Goal: Navigation & Orientation: Find specific page/section

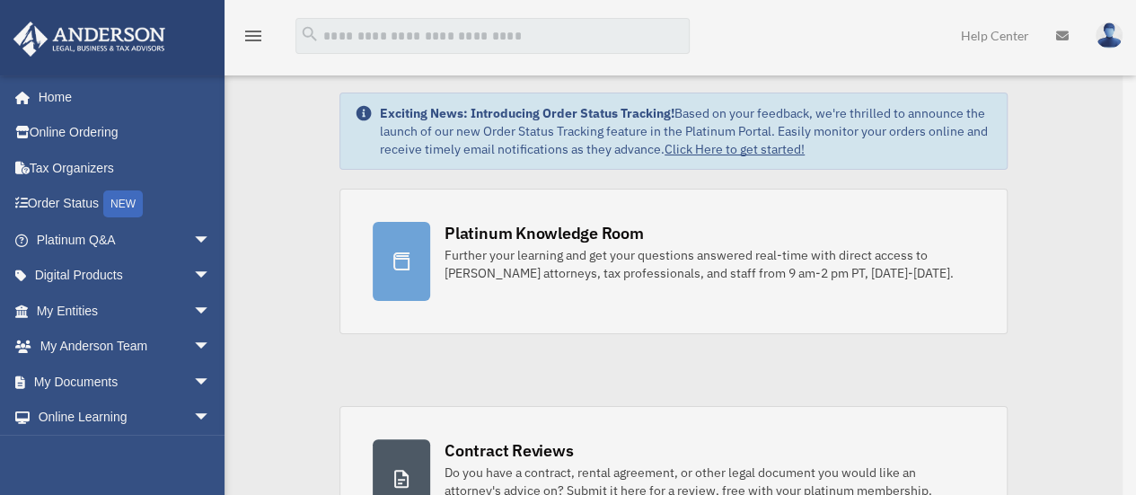
scroll to position [53, 0]
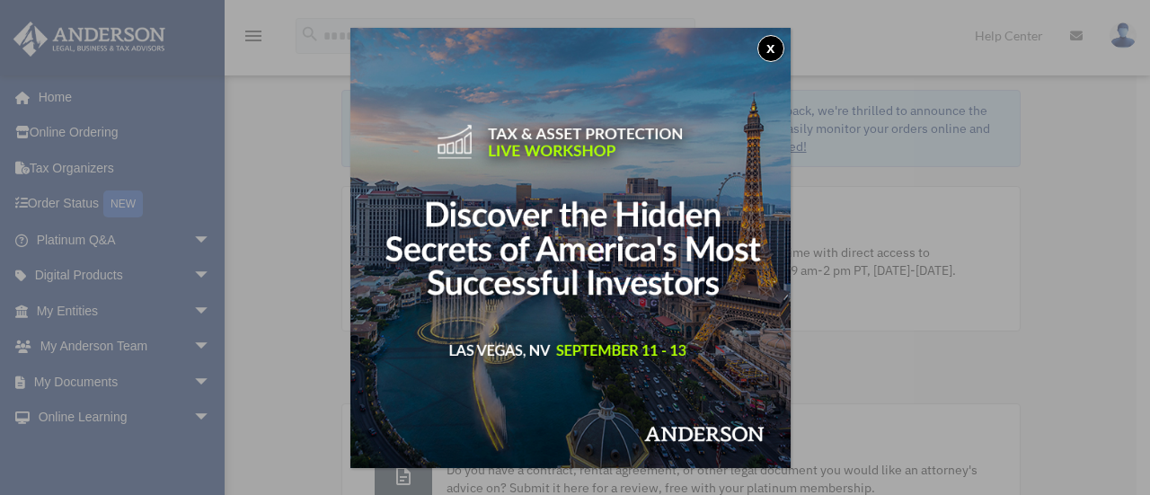
click at [773, 48] on button "x" at bounding box center [770, 48] width 27 height 27
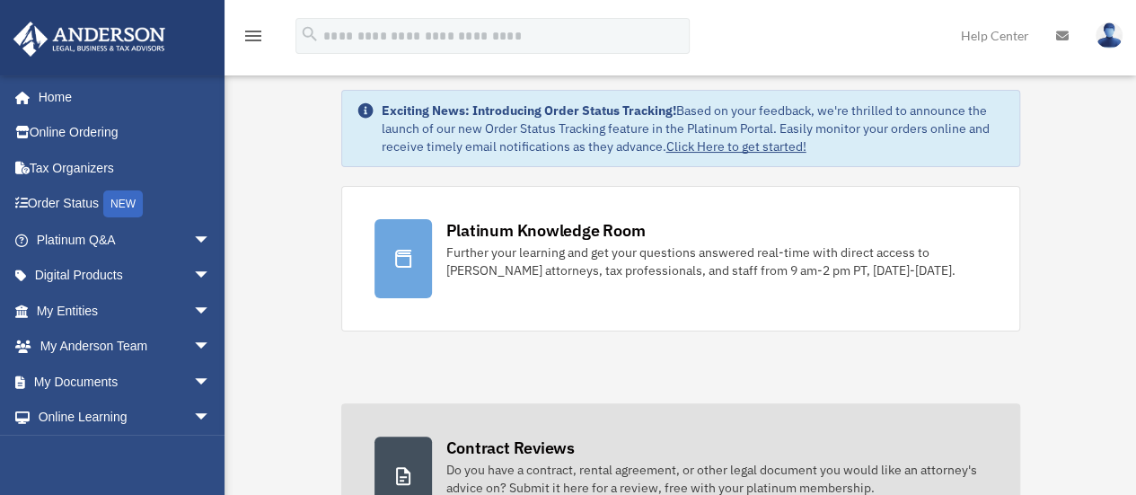
click at [760, 418] on link "Contract Reviews Do you have a contract, rental agreement, or other legal docum…" at bounding box center [680, 476] width 679 height 146
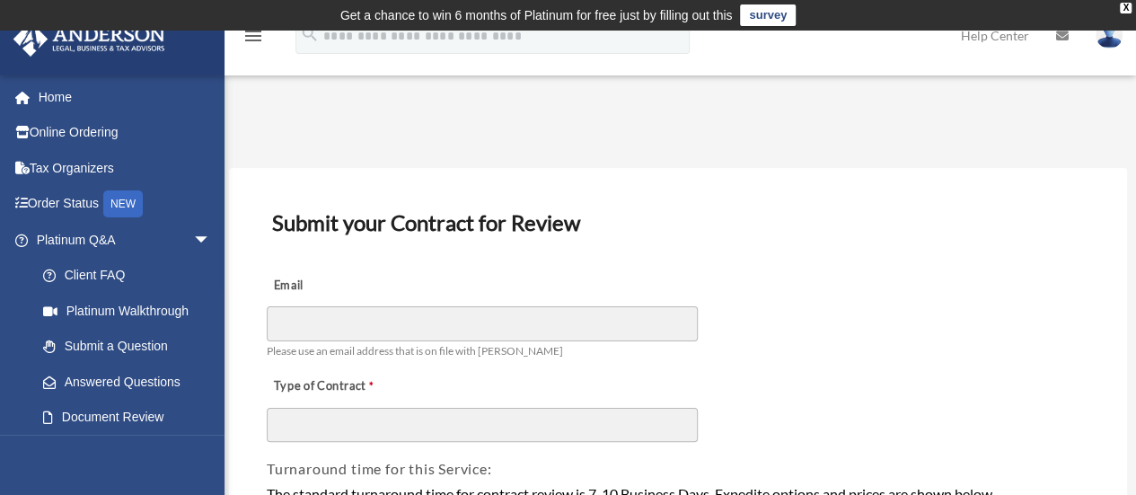
click at [785, 227] on h3 "Submit your Contract for Review" at bounding box center [678, 223] width 826 height 38
click at [47, 94] on link "Home" at bounding box center [125, 97] width 225 height 36
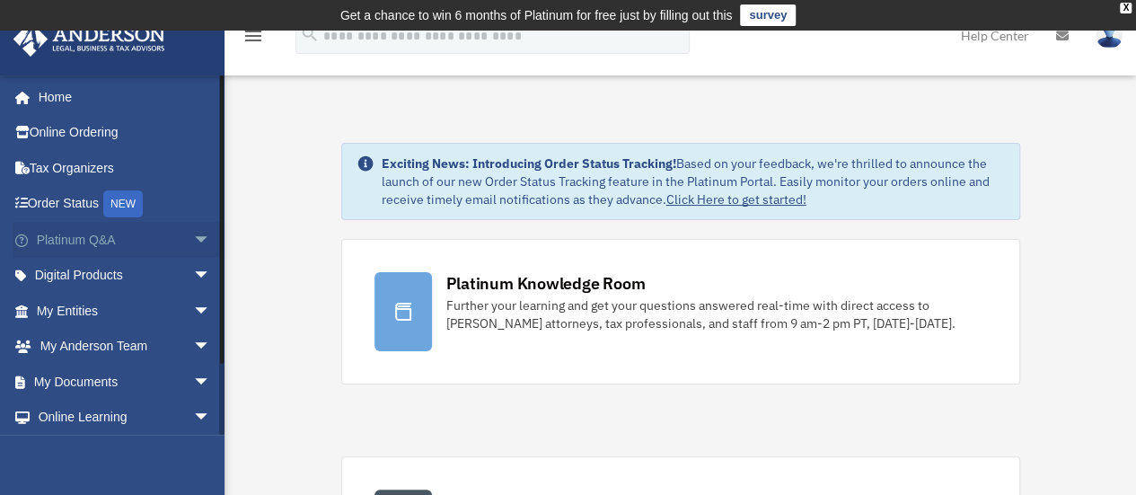
click at [193, 238] on span "arrow_drop_down" at bounding box center [211, 240] width 36 height 37
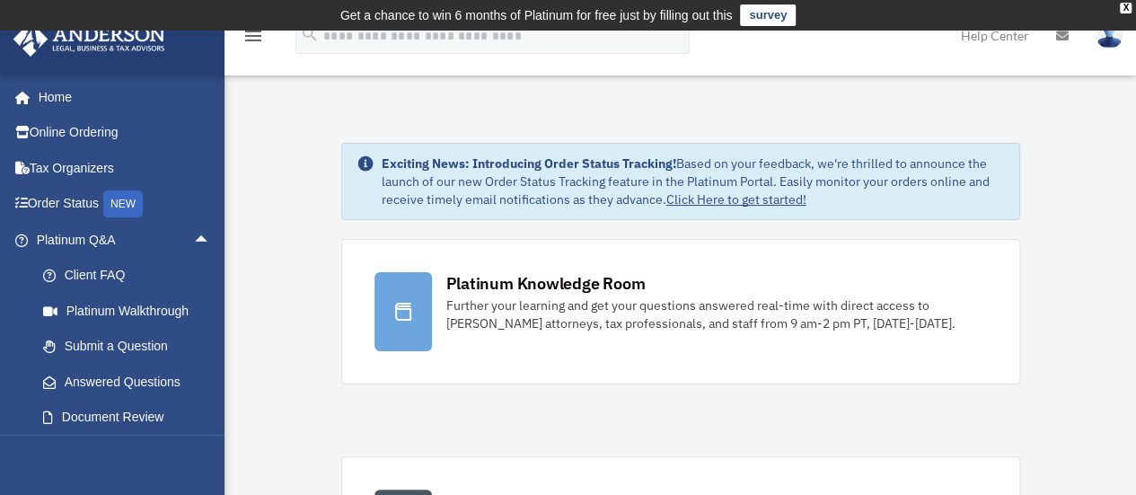
click at [57, 33] on img at bounding box center [89, 39] width 163 height 35
click at [56, 95] on link "Home" at bounding box center [125, 97] width 225 height 36
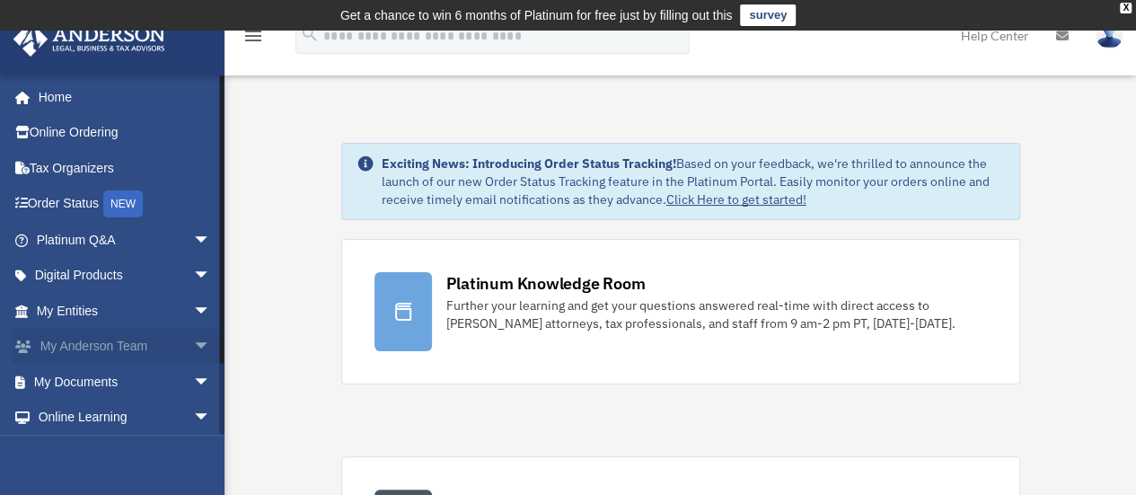
click at [168, 349] on link "My Anderson Team arrow_drop_down" at bounding box center [125, 347] width 225 height 36
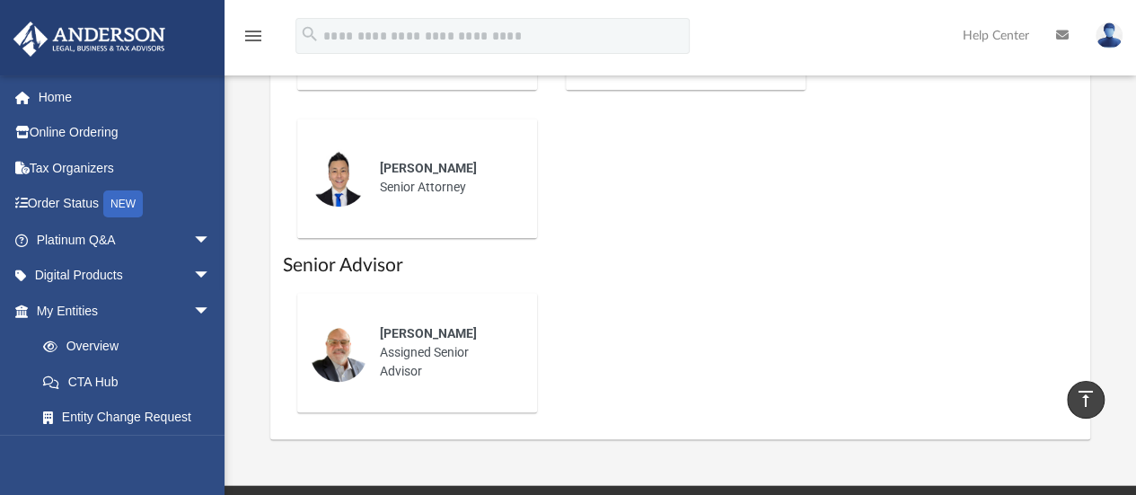
scroll to position [1168, 0]
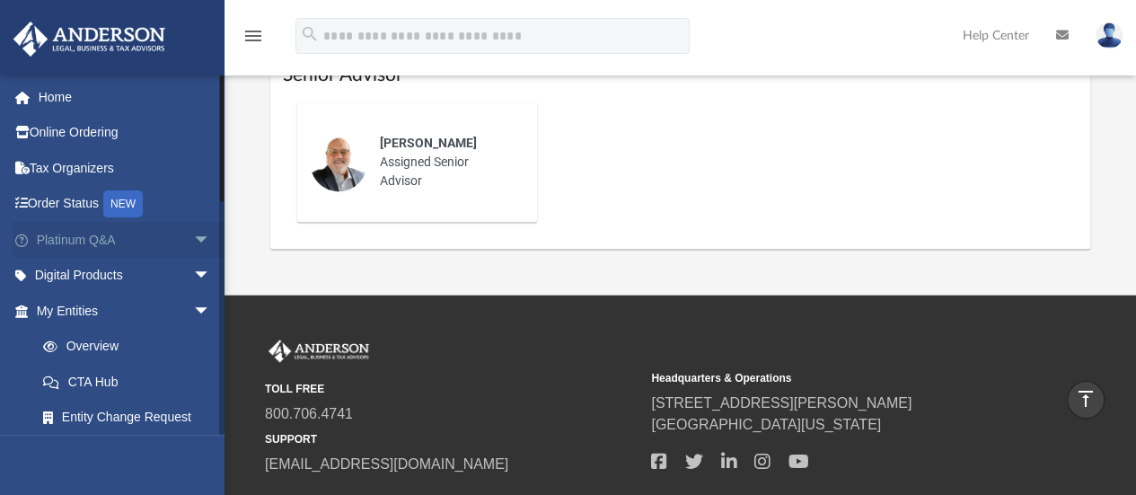
click at [193, 245] on span "arrow_drop_down" at bounding box center [211, 240] width 36 height 37
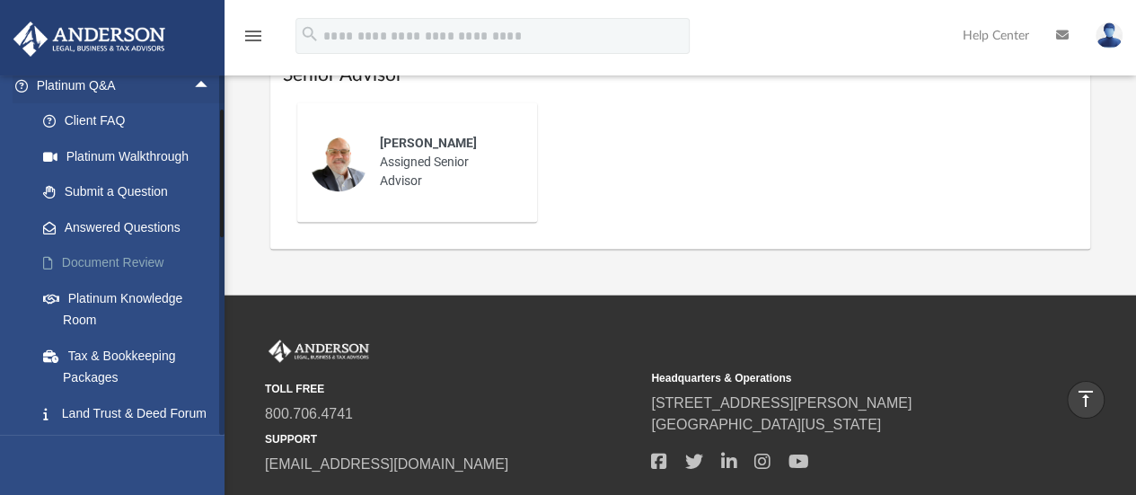
scroll to position [180, 0]
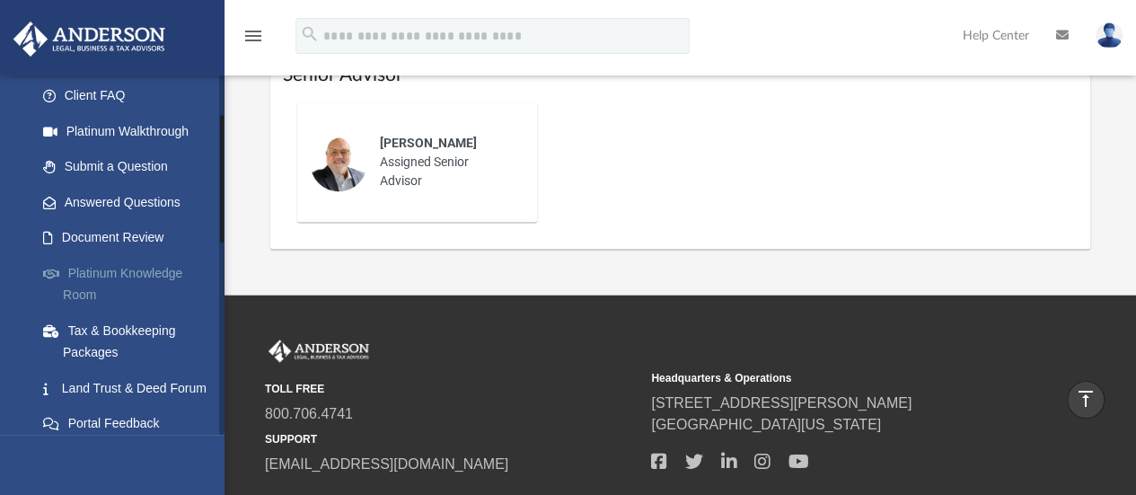
click at [137, 275] on link "Platinum Knowledge Room" at bounding box center [131, 283] width 213 height 57
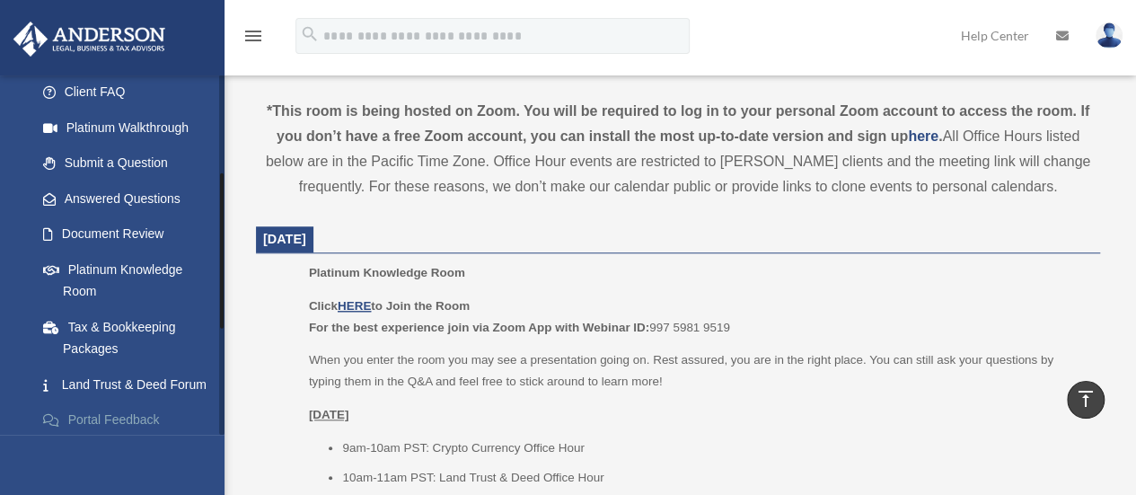
scroll to position [180, 0]
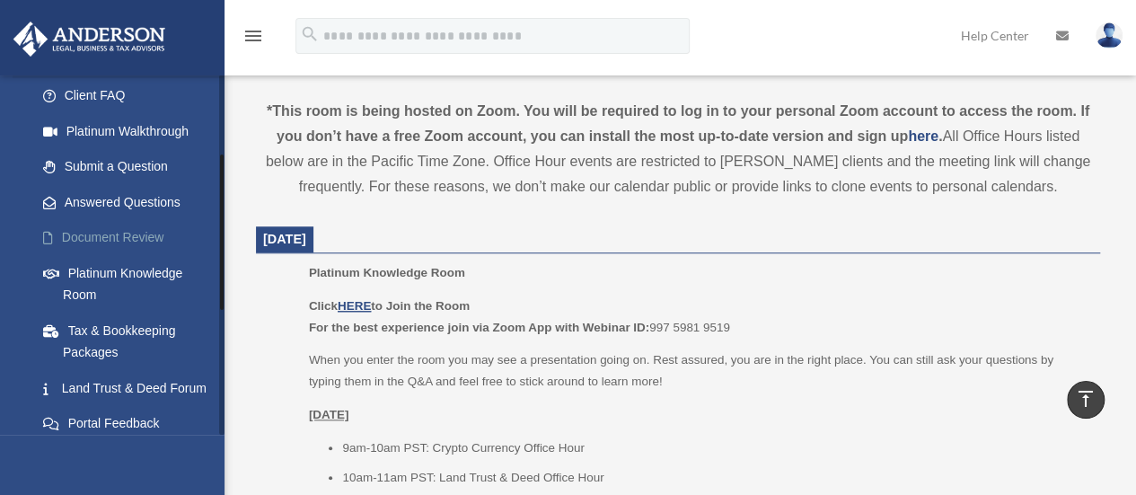
click at [82, 234] on link "Document Review" at bounding box center [131, 238] width 213 height 36
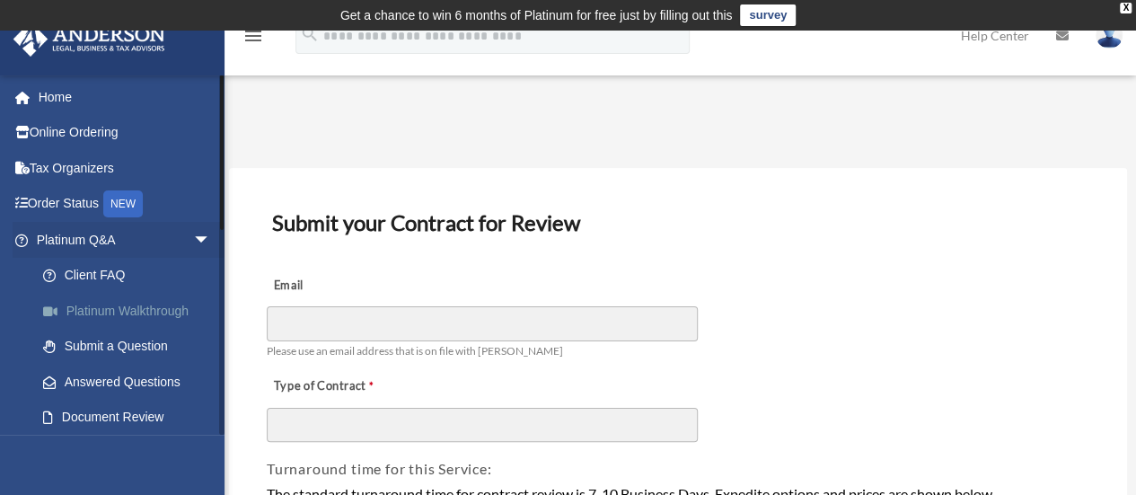
click at [109, 314] on link "Platinum Walkthrough" at bounding box center [131, 311] width 213 height 36
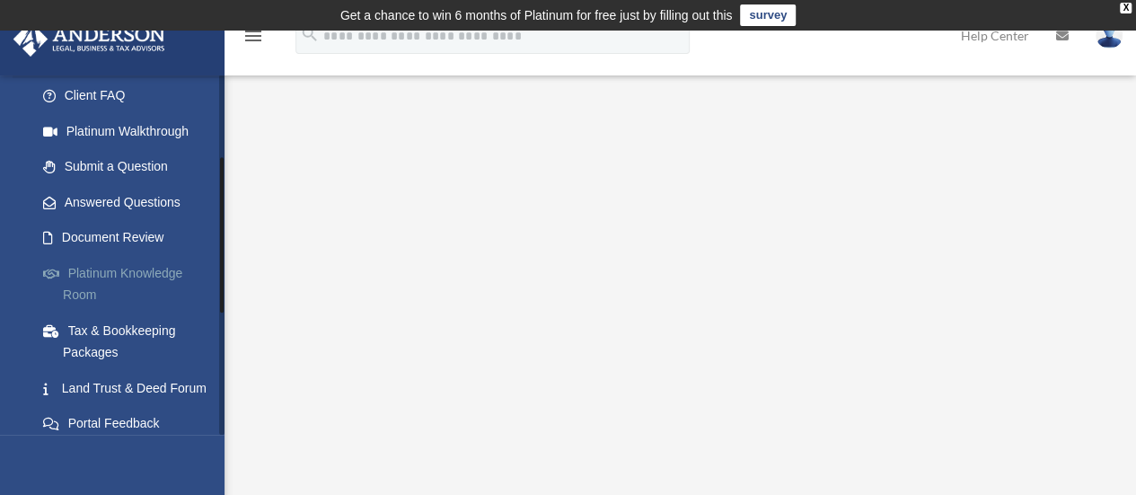
scroll to position [270, 0]
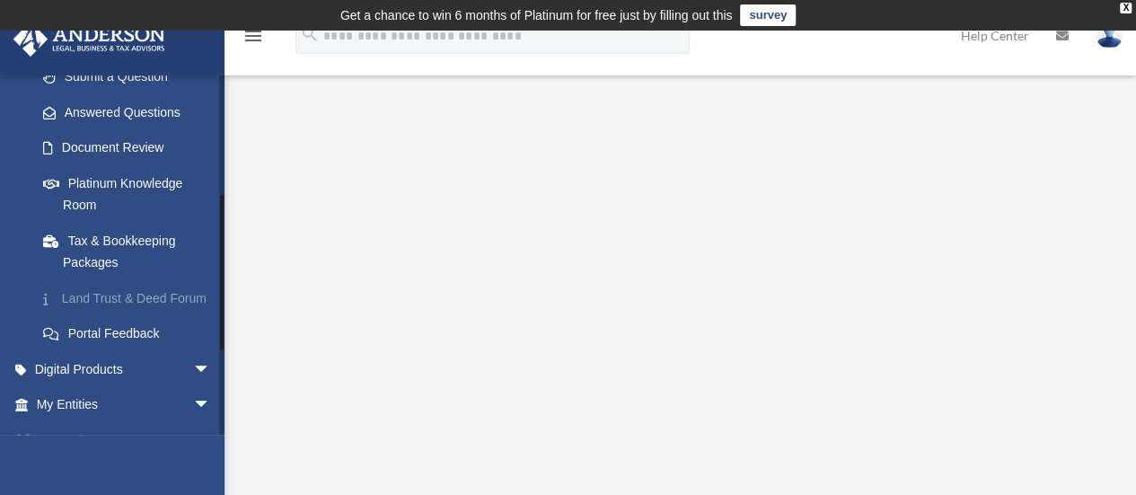
click at [99, 296] on link "Land Trust & Deed Forum" at bounding box center [131, 298] width 213 height 36
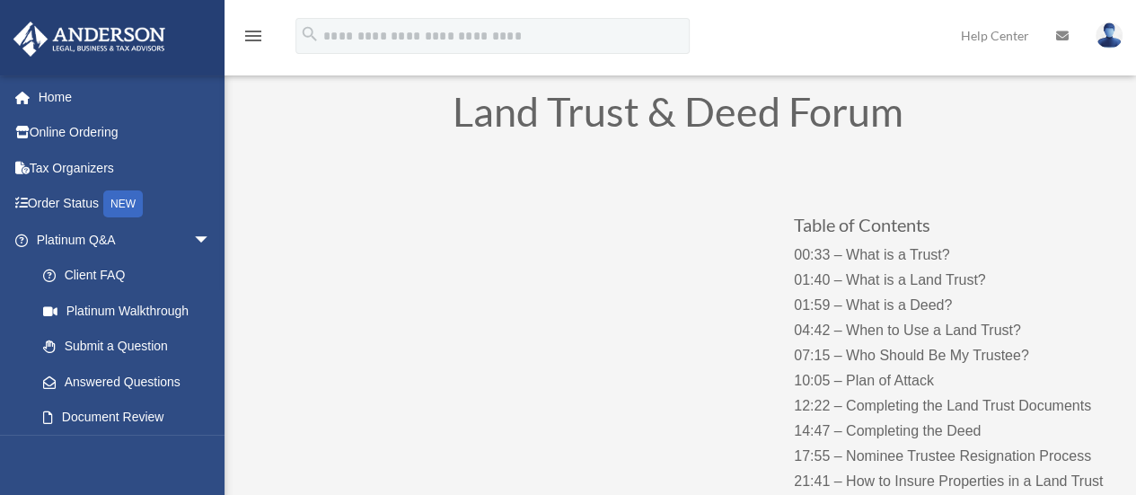
scroll to position [180, 0]
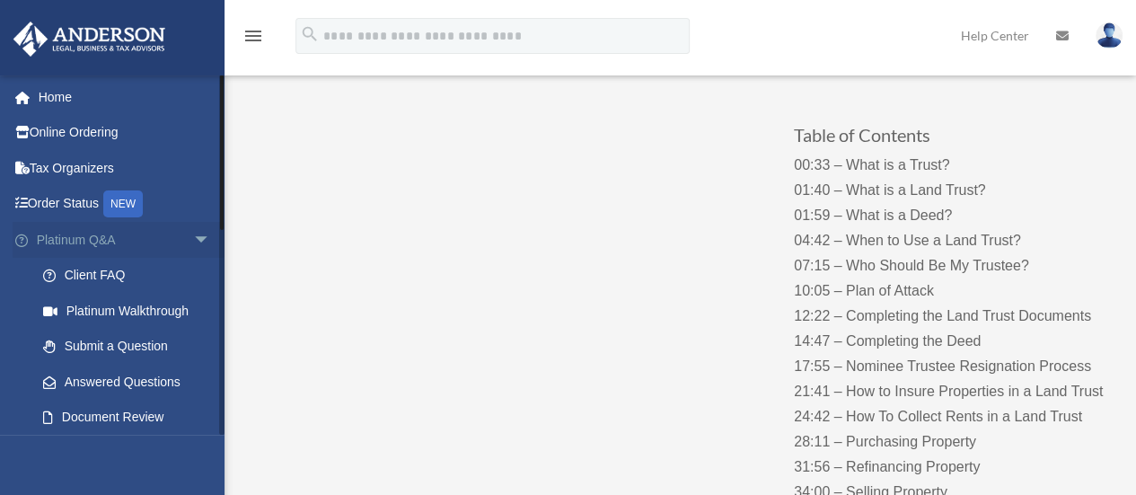
click at [193, 234] on span "arrow_drop_down" at bounding box center [211, 240] width 36 height 37
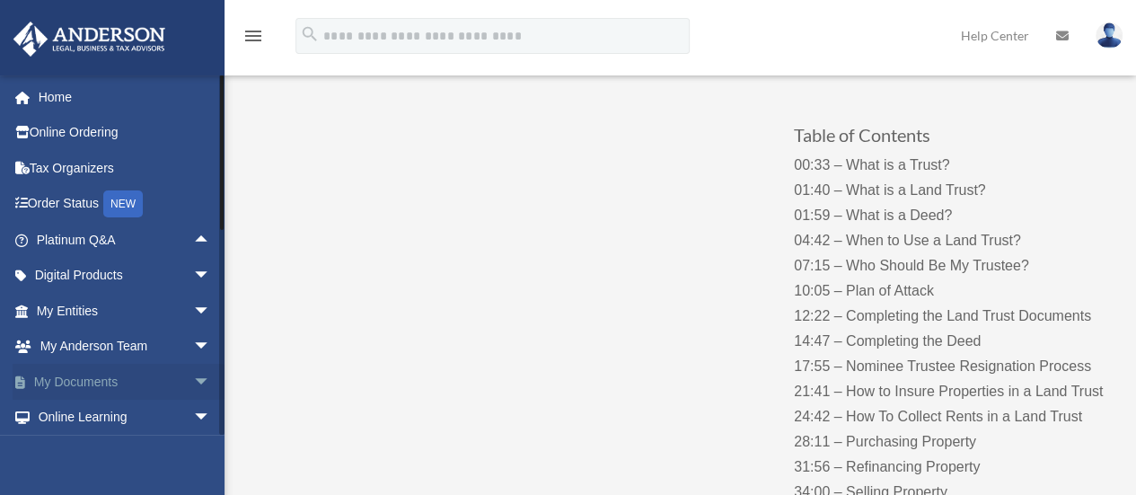
click at [70, 384] on link "My Documents arrow_drop_down" at bounding box center [125, 382] width 225 height 36
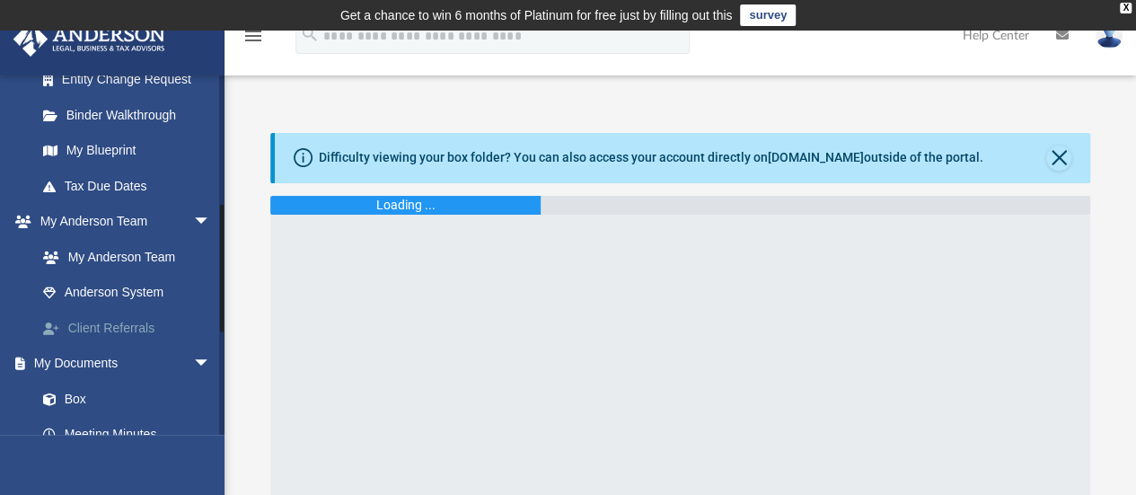
scroll to position [359, 0]
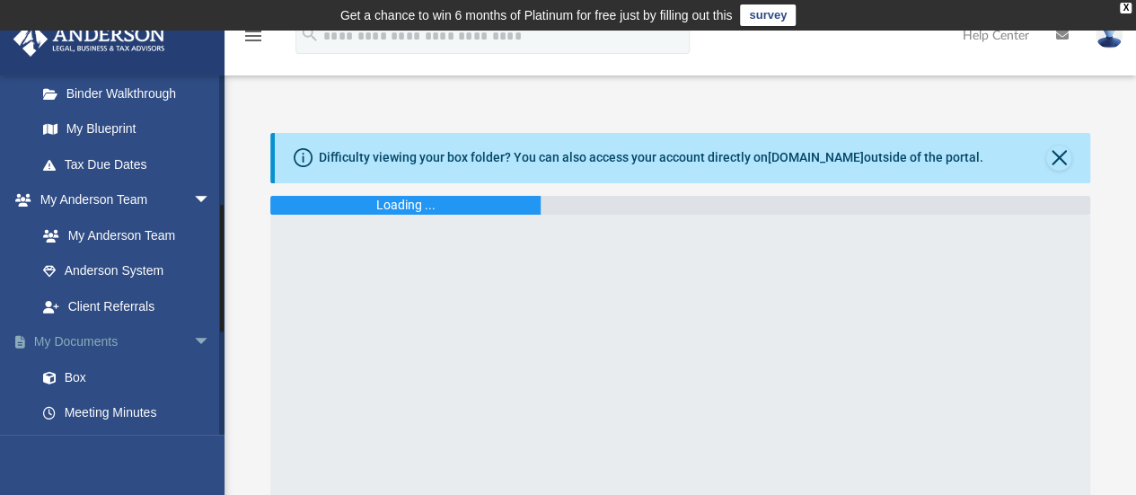
click at [104, 340] on link "My Documents arrow_drop_down" at bounding box center [125, 342] width 225 height 36
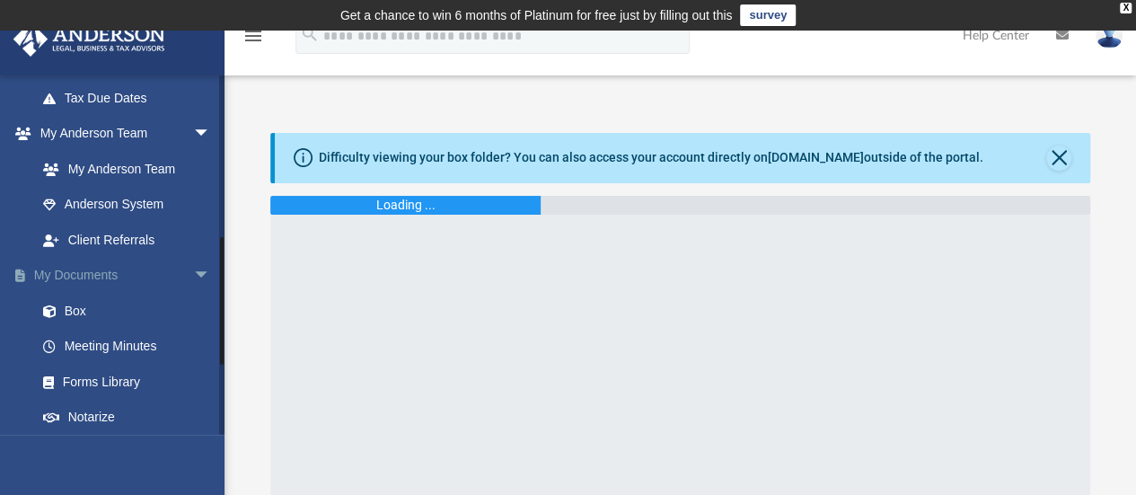
scroll to position [449, 0]
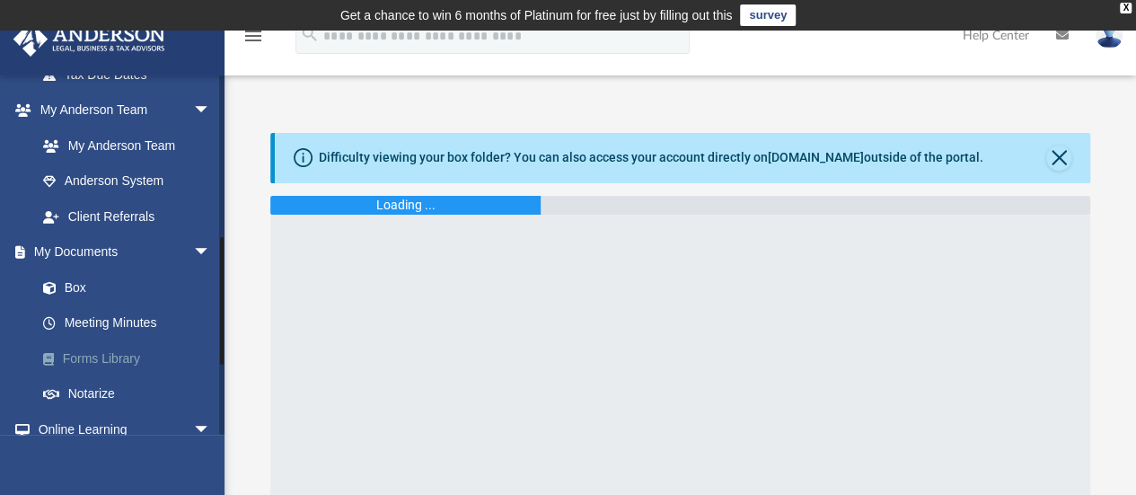
click at [99, 360] on link "Forms Library" at bounding box center [131, 358] width 213 height 36
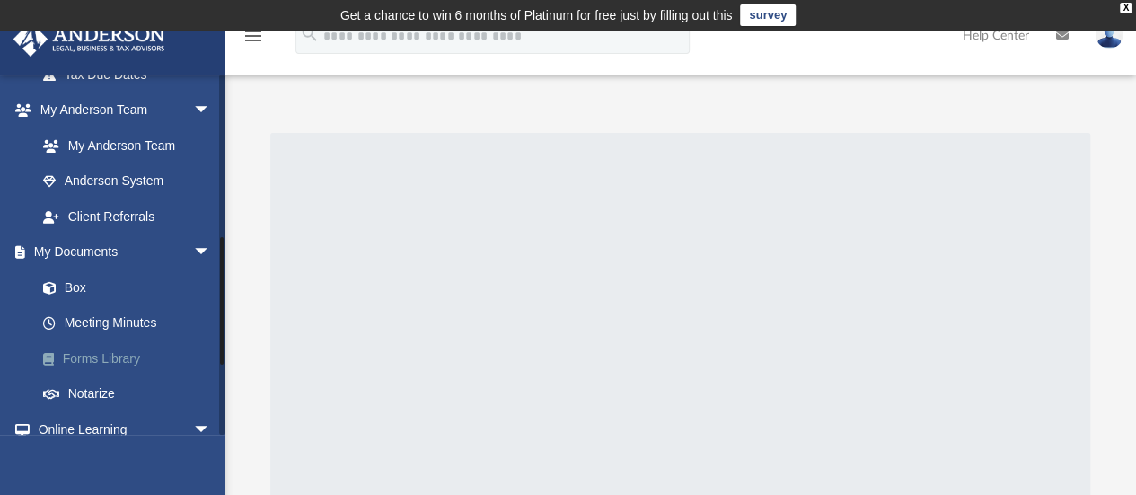
click at [73, 349] on link "Forms Library" at bounding box center [131, 358] width 213 height 36
click at [59, 358] on span at bounding box center [58, 359] width 10 height 13
click at [74, 274] on link "Box" at bounding box center [131, 288] width 213 height 36
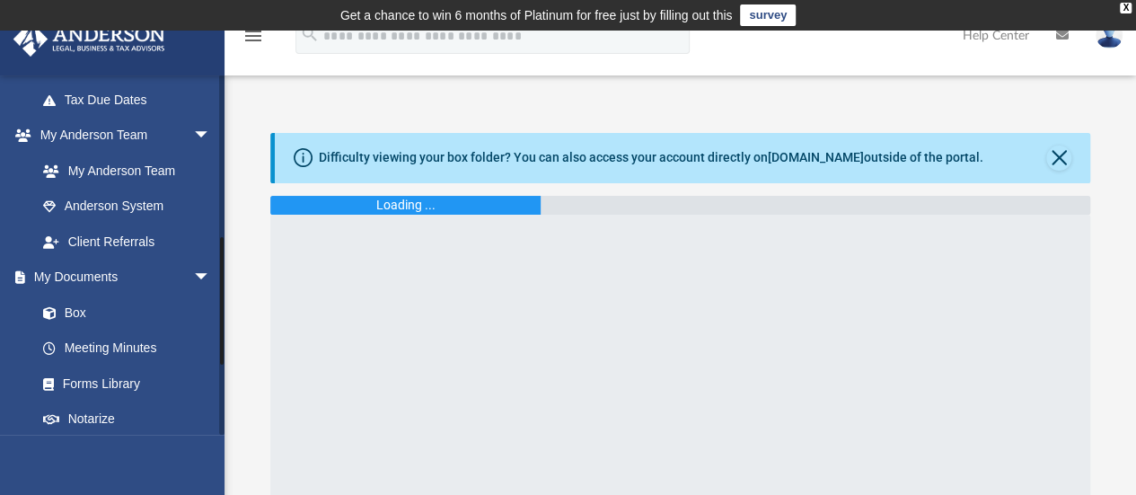
scroll to position [449, 0]
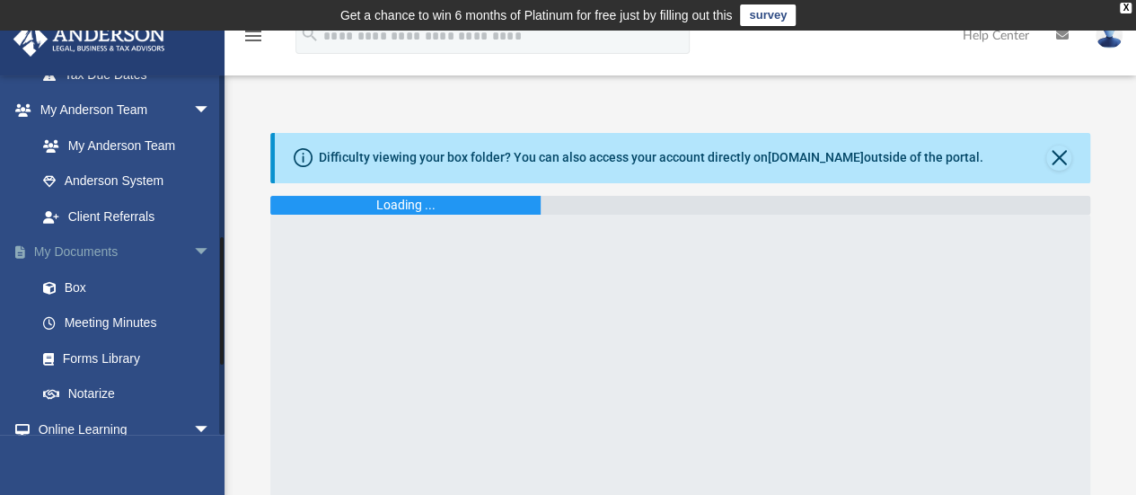
click at [90, 252] on link "My Documents arrow_drop_down" at bounding box center [125, 252] width 225 height 36
click at [99, 361] on link "Forms Library" at bounding box center [131, 358] width 213 height 36
